Goal: Information Seeking & Learning: Learn about a topic

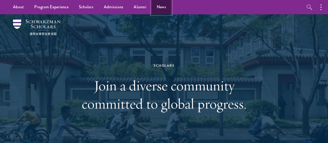
click at [157, 10] on link "News" at bounding box center [162, 7] width 20 height 14
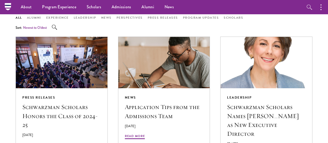
scroll to position [265, 0]
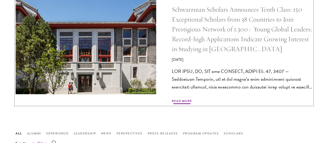
click at [187, 100] on span "Read More" at bounding box center [182, 102] width 20 height 6
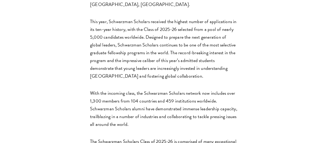
scroll to position [317, 0]
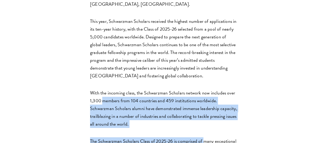
drag, startPoint x: 103, startPoint y: 74, endPoint x: 199, endPoint y: 110, distance: 102.4
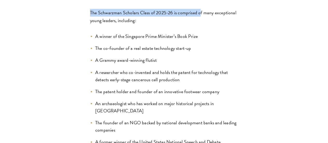
scroll to position [445, 0]
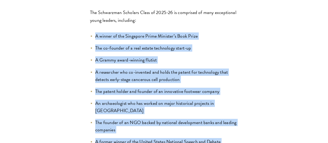
drag, startPoint x: 91, startPoint y: 8, endPoint x: 169, endPoint y: 122, distance: 137.9
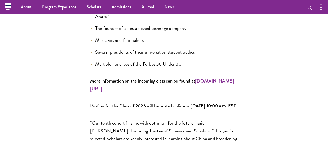
scroll to position [638, 0]
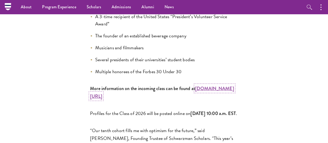
click at [131, 85] on strong "www.schwarzmanscholars.org/scholars" at bounding box center [162, 92] width 144 height 15
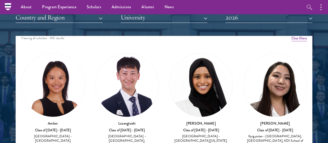
scroll to position [639, 0]
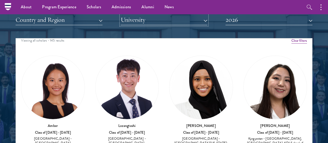
click at [171, 19] on button "University" at bounding box center [164, 20] width 87 height 11
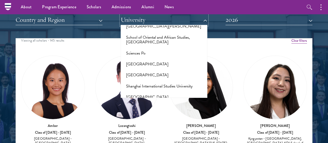
scroll to position [2887, 0]
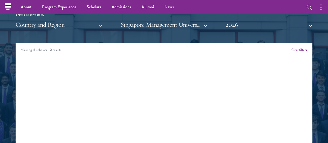
scroll to position [633, 0]
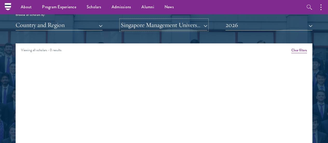
click at [175, 26] on button "Singapore Management University" at bounding box center [164, 25] width 87 height 11
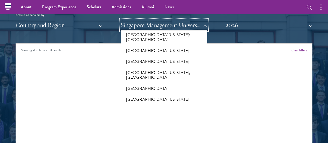
scroll to position [4591, 0]
click at [188, 20] on button "Singapore Management University" at bounding box center [164, 25] width 87 height 11
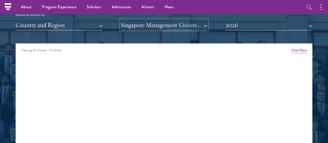
click at [182, 24] on button "Singapore Management University" at bounding box center [164, 25] width 87 height 11
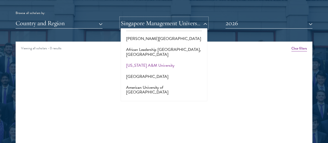
scroll to position [0, 0]
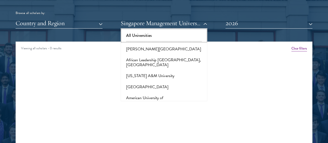
click at [153, 36] on button "All Universities" at bounding box center [164, 35] width 84 height 11
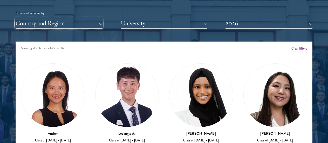
click at [90, 22] on button "Country and Region" at bounding box center [59, 23] width 87 height 11
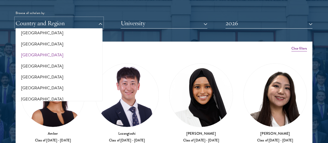
scroll to position [1067, 0]
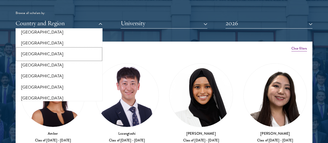
click at [64, 49] on button "[GEOGRAPHIC_DATA]" at bounding box center [59, 54] width 84 height 11
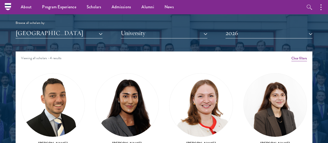
scroll to position [622, 0]
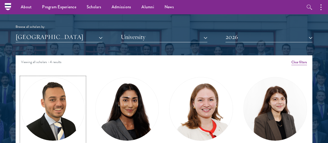
click at [68, 108] on img at bounding box center [52, 108] width 63 height 63
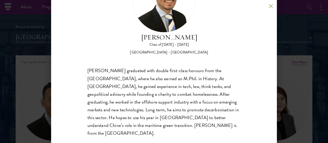
scroll to position [47, 0]
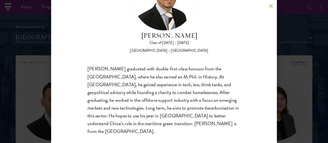
click at [17, 89] on div "[PERSON_NAME] Class of [DATE] - [DATE] [GEOGRAPHIC_DATA] - [GEOGRAPHIC_DATA] [P…" at bounding box center [164, 71] width 328 height 143
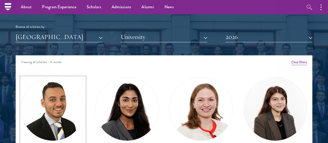
scroll to position [648, 0]
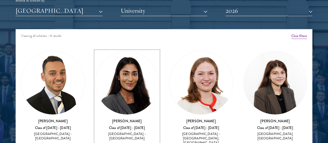
click at [130, 95] on img at bounding box center [127, 82] width 63 height 63
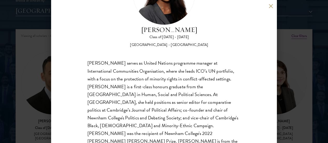
scroll to position [56, 0]
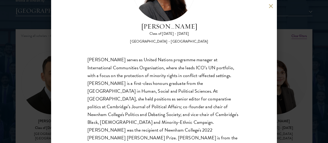
click at [44, 93] on div "[PERSON_NAME] Class of [DATE] - [DATE] [GEOGRAPHIC_DATA] - [GEOGRAPHIC_DATA] [P…" at bounding box center [164, 71] width 328 height 143
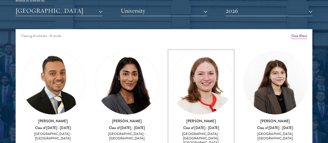
click at [210, 73] on img at bounding box center [200, 82] width 63 height 63
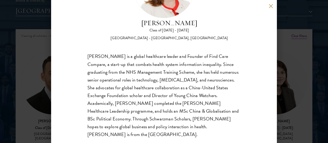
scroll to position [60, 0]
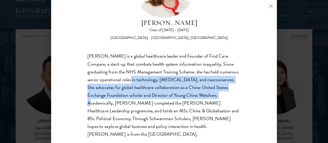
drag, startPoint x: 132, startPoint y: 79, endPoint x: 238, endPoint y: 92, distance: 106.2
click at [238, 92] on div "[PERSON_NAME] Class of [DATE] - [DATE] [GEOGRAPHIC_DATA] - [GEOGRAPHIC_DATA], […" at bounding box center [164, 71] width 226 height 143
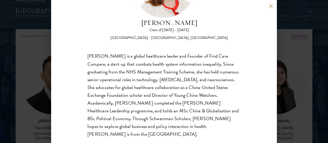
click at [290, 72] on div "[PERSON_NAME] Class of [DATE] - [DATE] [GEOGRAPHIC_DATA] - [GEOGRAPHIC_DATA], […" at bounding box center [164, 71] width 328 height 143
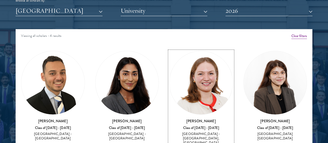
scroll to position [652, 0]
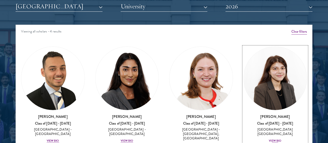
click at [279, 85] on img at bounding box center [275, 78] width 63 height 63
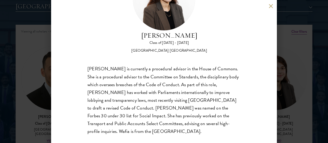
scroll to position [47, 0]
click at [296, 65] on div "[PERSON_NAME] Class of [DATE] - [DATE] [GEOGRAPHIC_DATA] - [GEOGRAPHIC_DATA] [G…" at bounding box center [164, 71] width 328 height 143
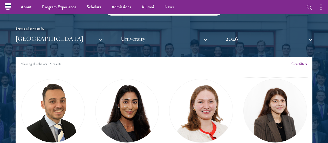
scroll to position [621, 0]
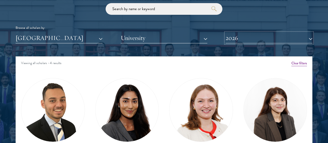
click at [256, 37] on button "2026" at bounding box center [269, 38] width 87 height 11
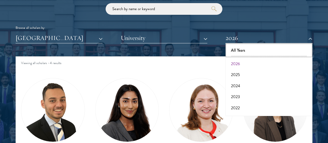
click at [244, 50] on button "All Years" at bounding box center [269, 50] width 84 height 11
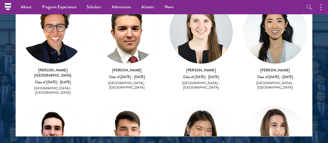
scroll to position [85, 0]
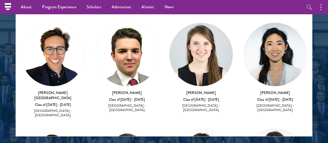
click at [144, 76] on div "[PERSON_NAME] Class of [DATE] - [DATE] [GEOGRAPHIC_DATA] - [GEOGRAPHIC_DATA]" at bounding box center [127, 68] width 64 height 90
click at [132, 98] on div "Class of [DATE] - [DATE]" at bounding box center [127, 100] width 64 height 4
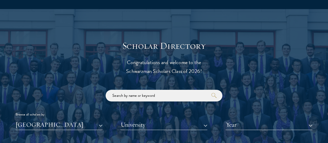
scroll to position [535, 0]
